Goal: Task Accomplishment & Management: Manage account settings

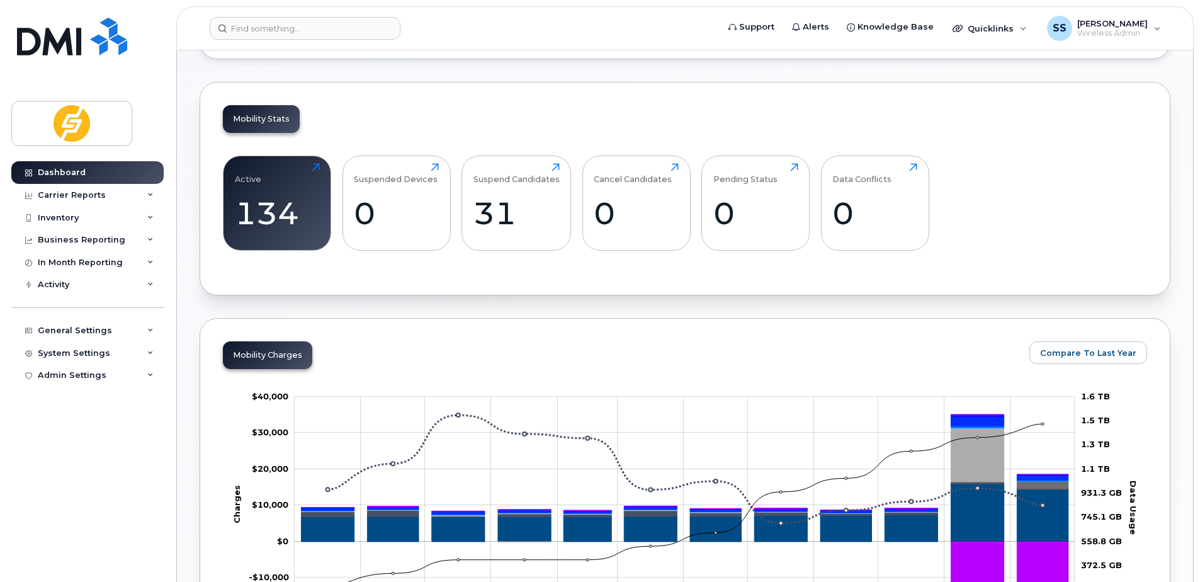
scroll to position [252, 0]
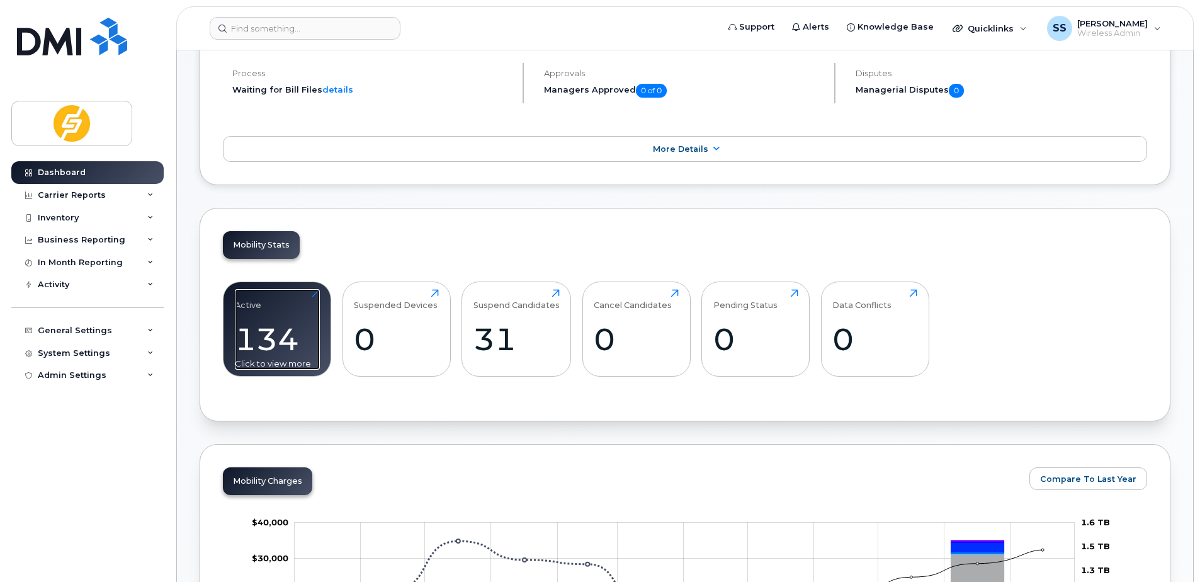
click at [295, 336] on div "134" at bounding box center [277, 339] width 85 height 37
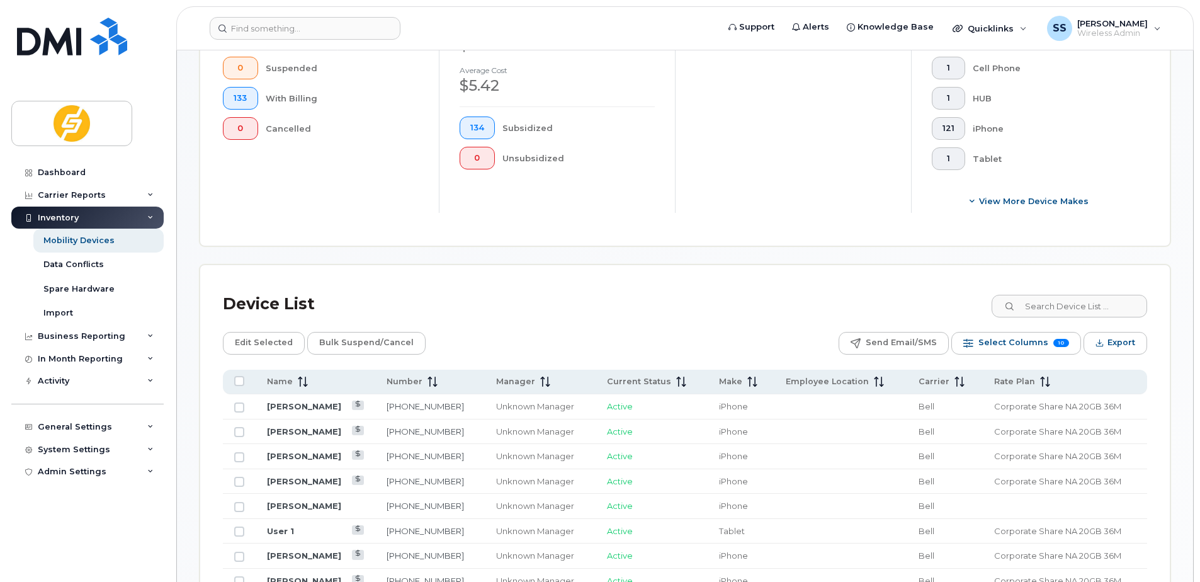
scroll to position [630, 0]
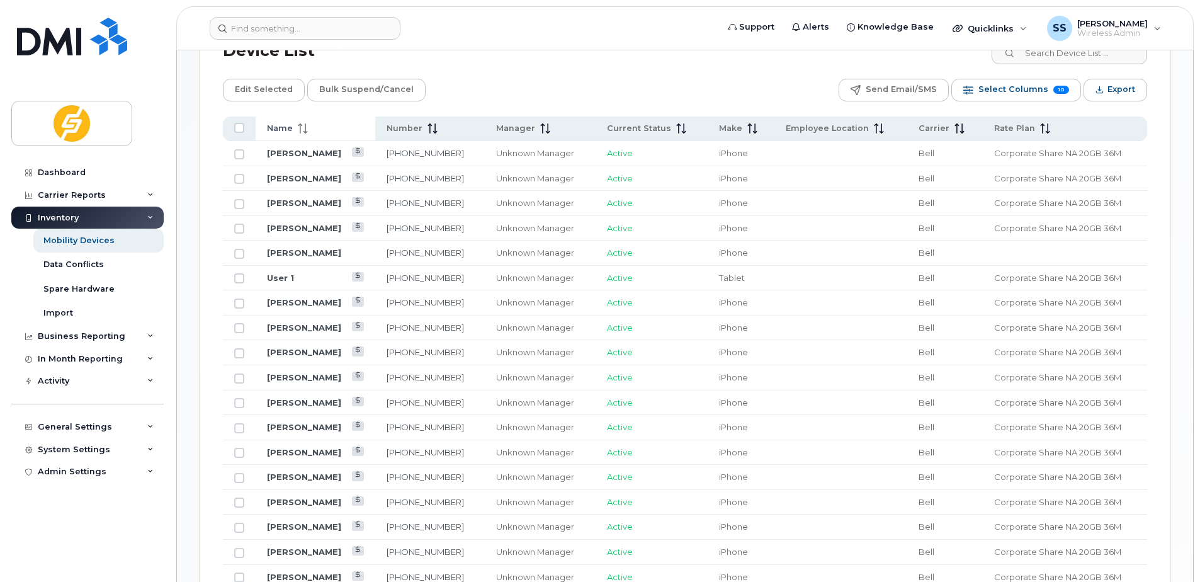
click at [299, 124] on icon at bounding box center [303, 128] width 10 height 10
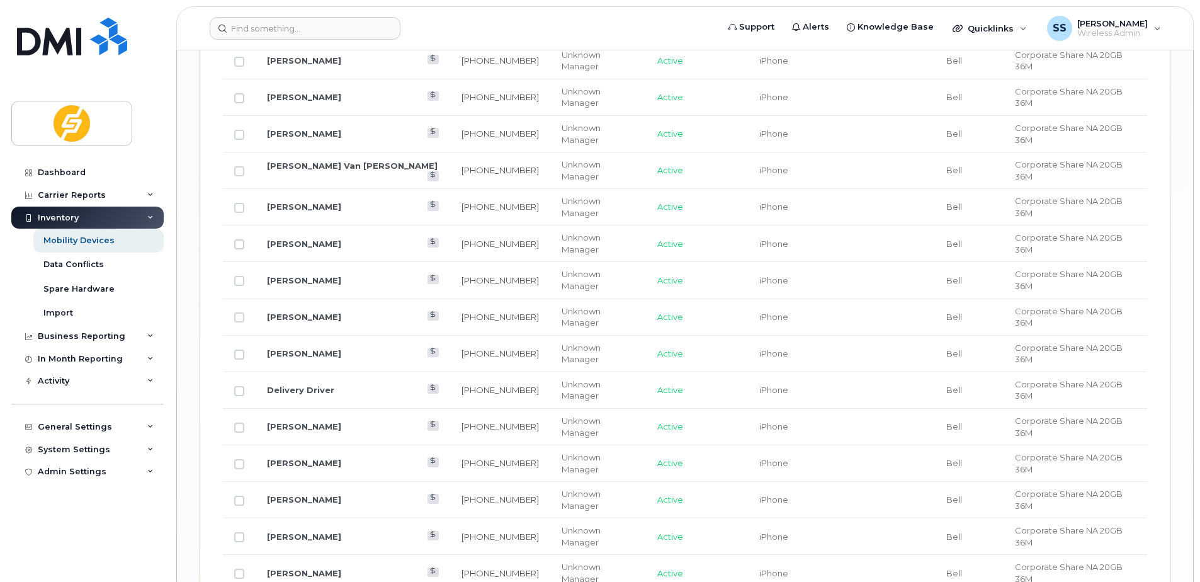
scroll to position [1551, 0]
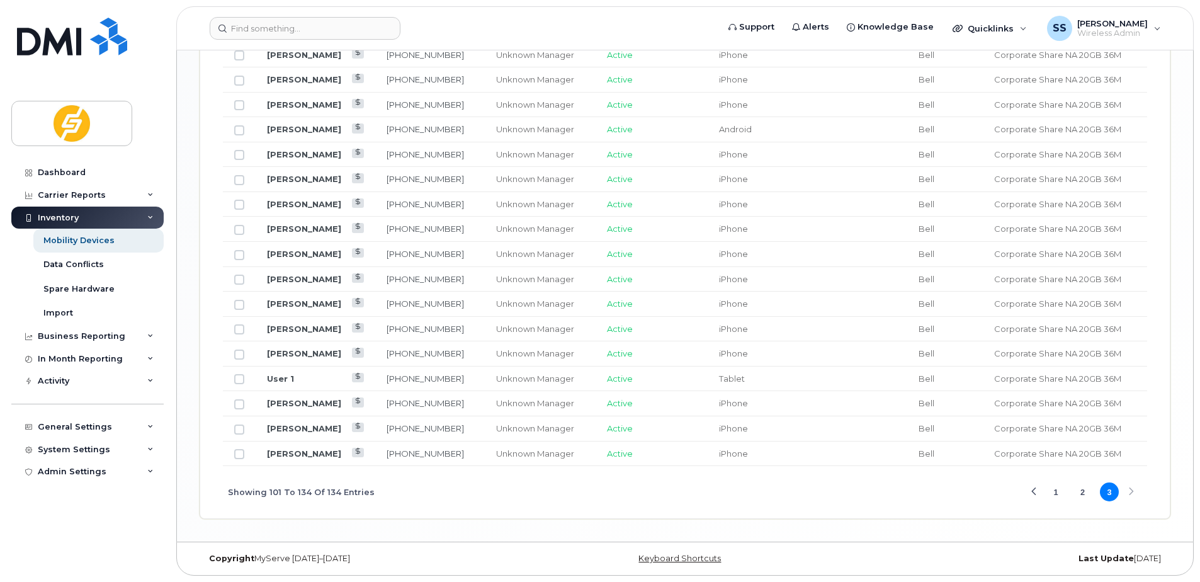
scroll to position [1152, 0]
click at [309, 125] on link "Simon Baricevic" at bounding box center [304, 129] width 74 height 10
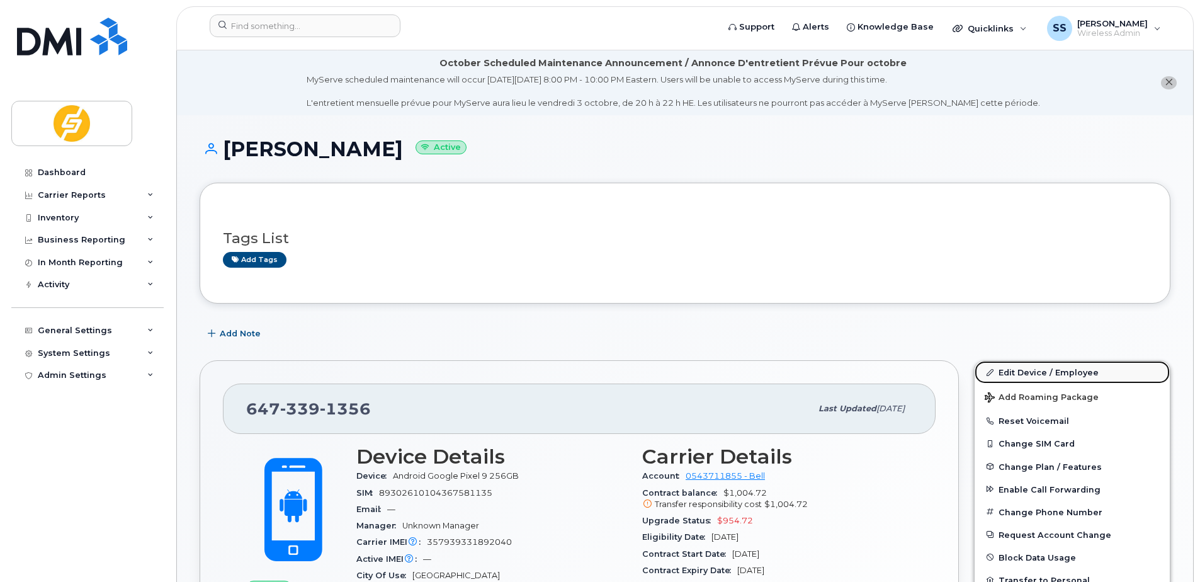
click at [1034, 373] on link "Edit Device / Employee" at bounding box center [1072, 372] width 195 height 23
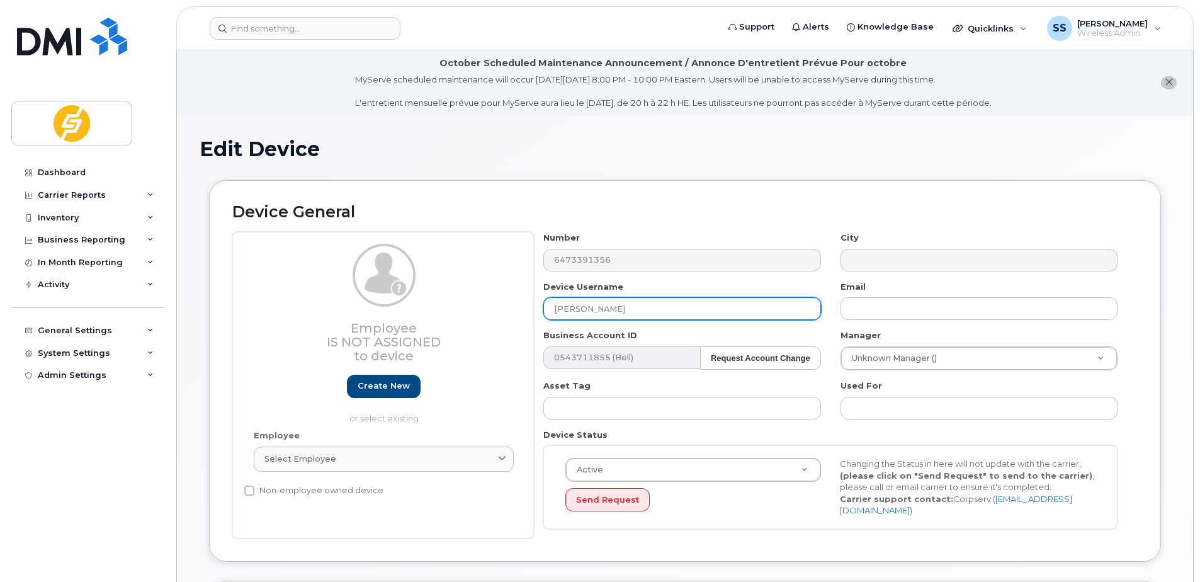
click at [643, 309] on input "[PERSON_NAME]" at bounding box center [682, 308] width 277 height 23
click at [666, 309] on input "[PERSON_NAME] ([PERSON_NAME] )" at bounding box center [682, 308] width 277 height 23
click at [675, 310] on input "[PERSON_NAME] ([PERSON_NAME] )" at bounding box center [682, 308] width 277 height 23
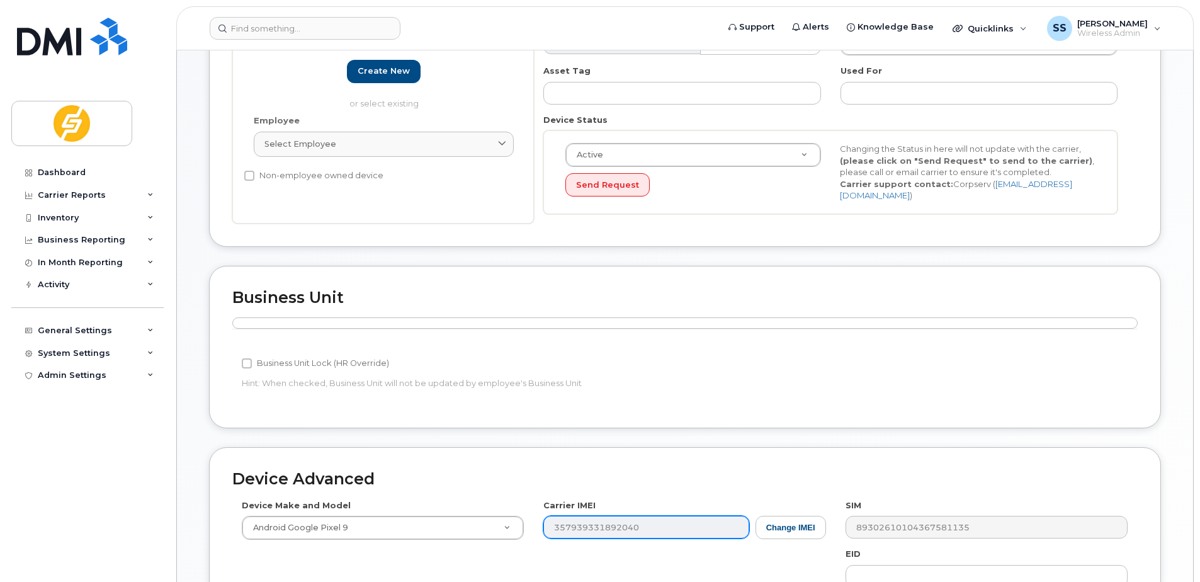
scroll to position [550, 0]
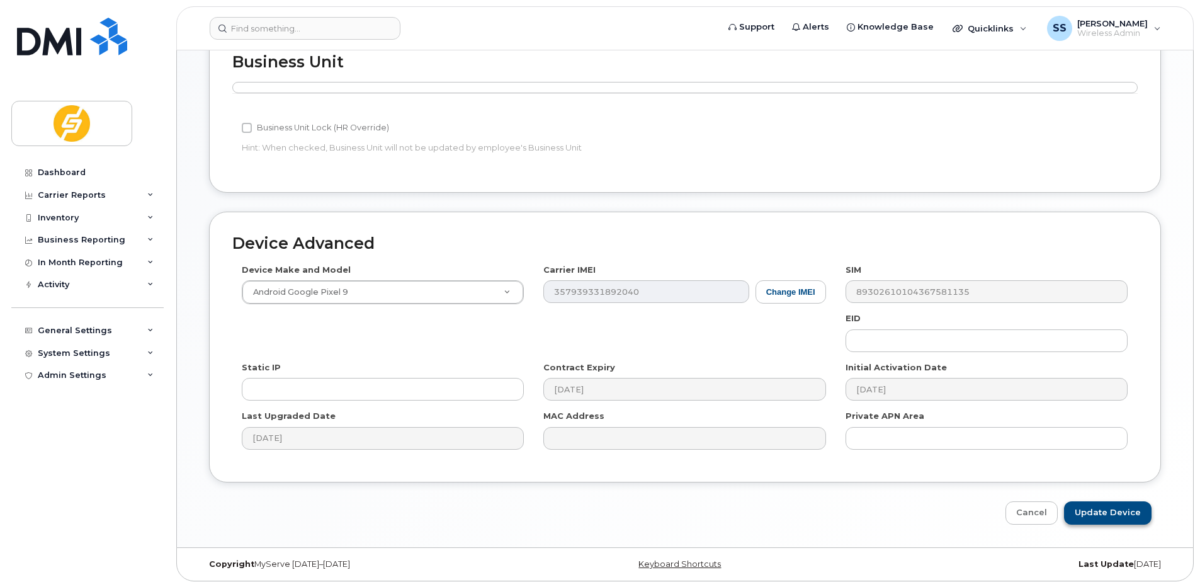
type input "Simon Baricevic (Al Plummer)"
click at [1097, 507] on input "Update Device" at bounding box center [1108, 512] width 88 height 23
type input "Saving..."
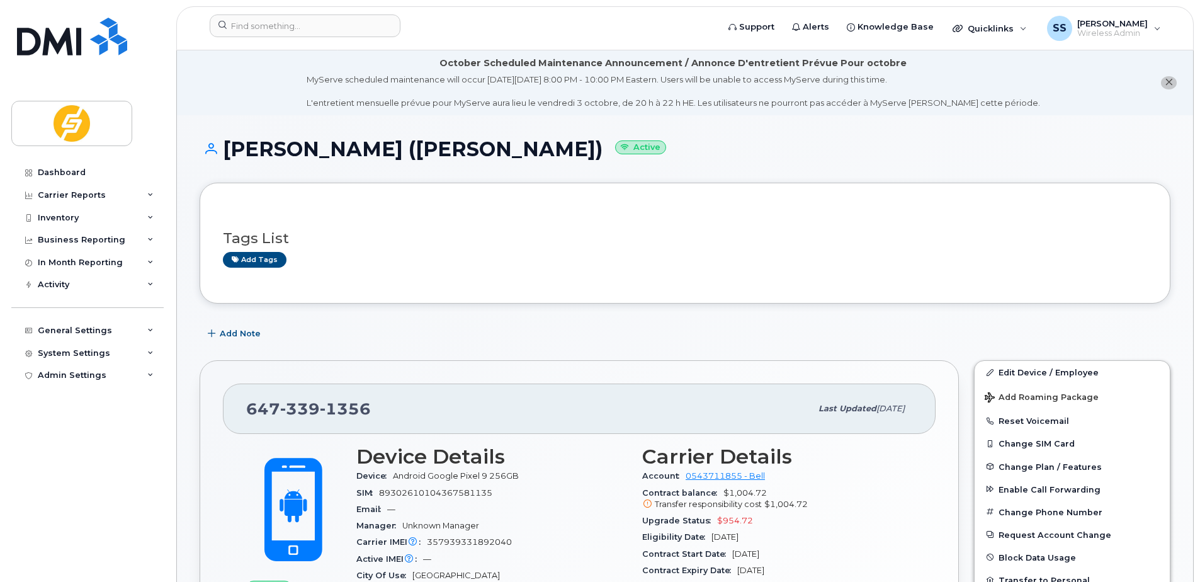
scroll to position [252, 0]
